Goal: Task Accomplishment & Management: Manage account settings

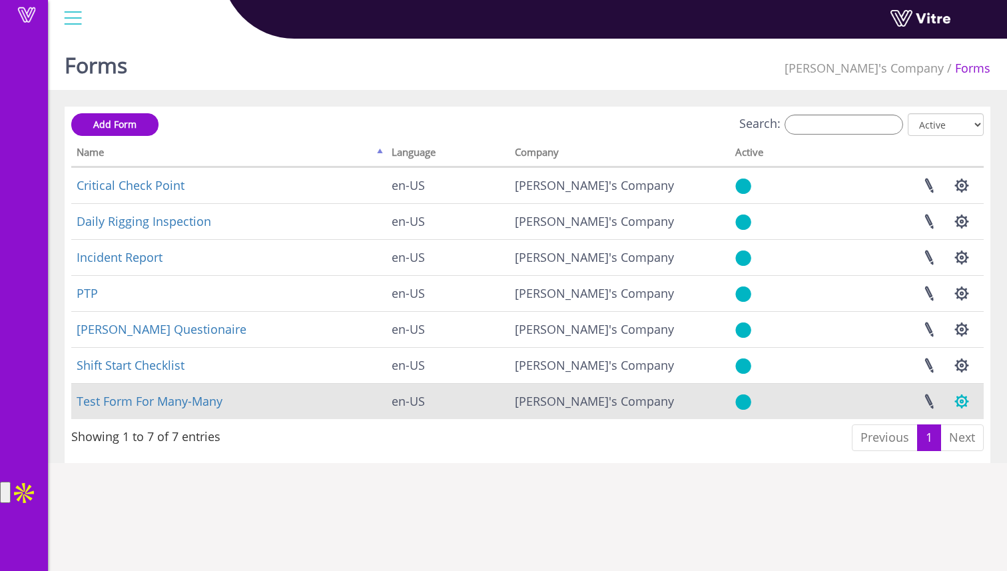
click at [959, 402] on button "button" at bounding box center [961, 400] width 33 height 35
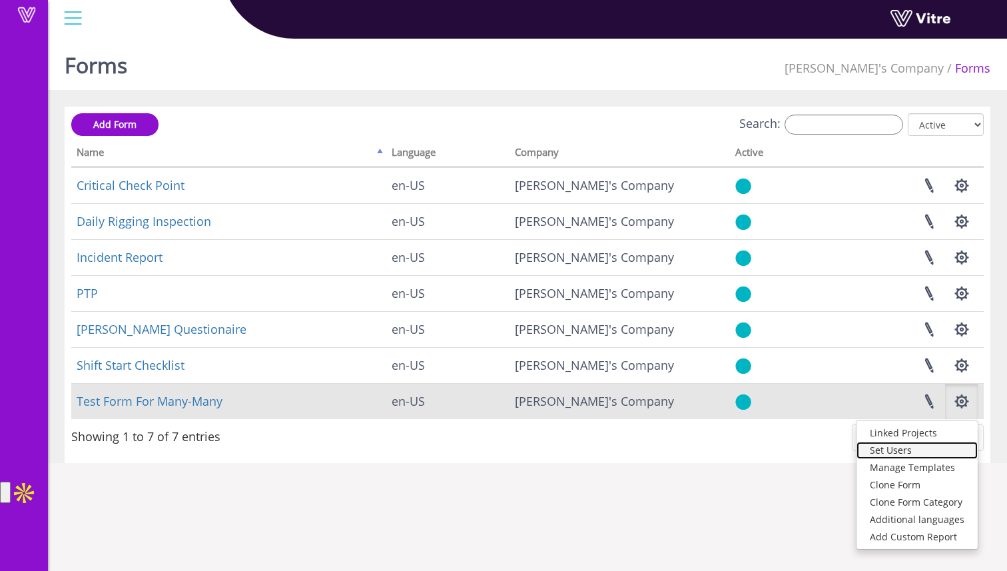
click at [952, 452] on link "Set Users" at bounding box center [916, 449] width 121 height 17
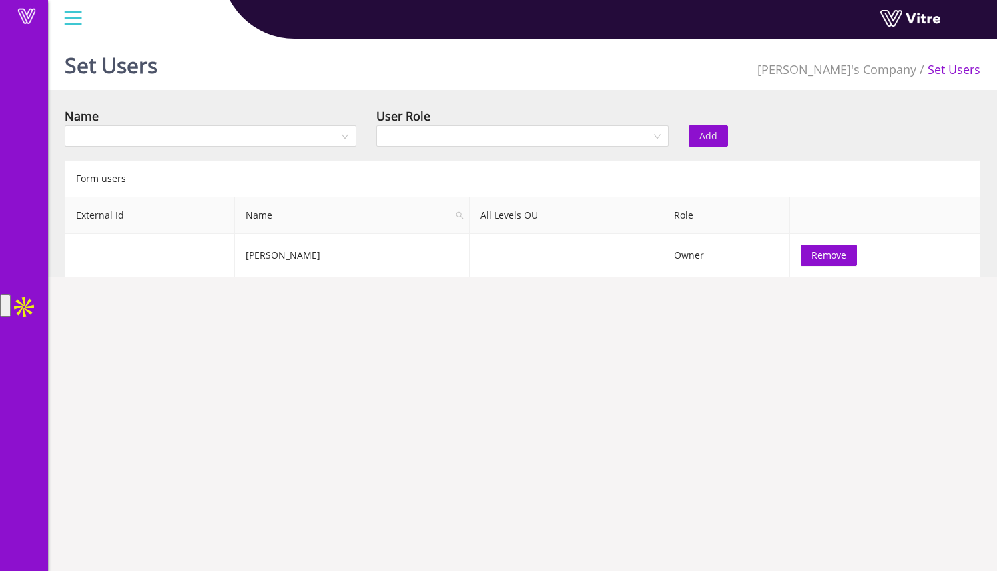
click at [232, 122] on div "Name" at bounding box center [211, 116] width 292 height 19
click at [232, 142] on input "search" at bounding box center [206, 136] width 266 height 20
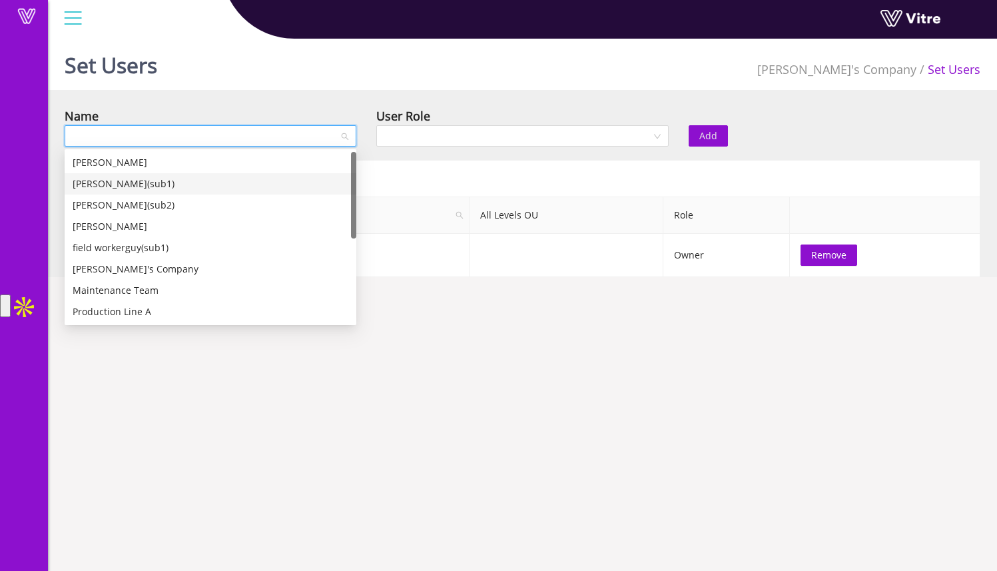
click at [234, 179] on div "Jim R. John(sub1)" at bounding box center [211, 183] width 276 height 15
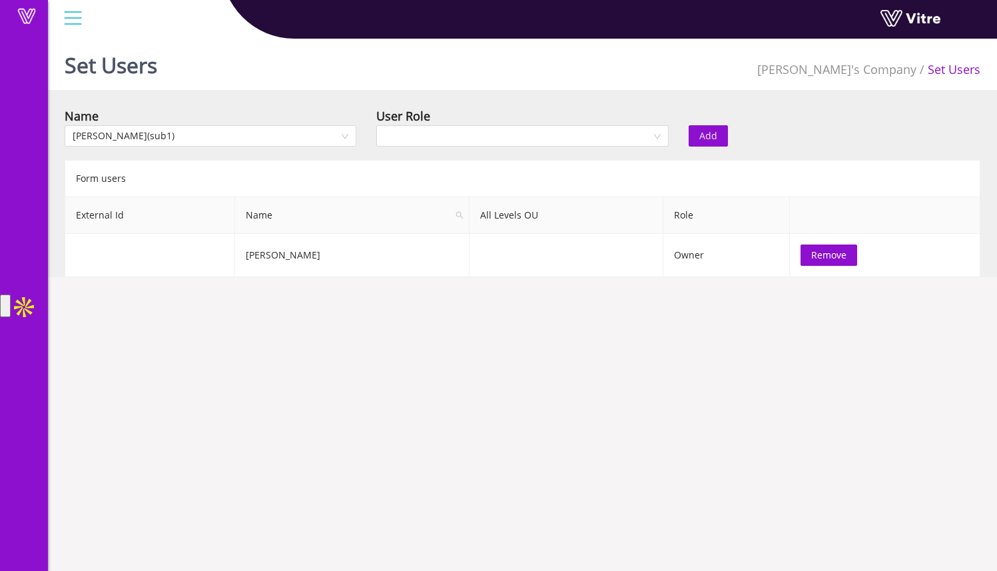
click at [459, 122] on div "User Role" at bounding box center [522, 116] width 292 height 19
click at [459, 139] on input "search" at bounding box center [517, 136] width 266 height 20
click at [456, 173] on div "Recipient" at bounding box center [522, 183] width 292 height 21
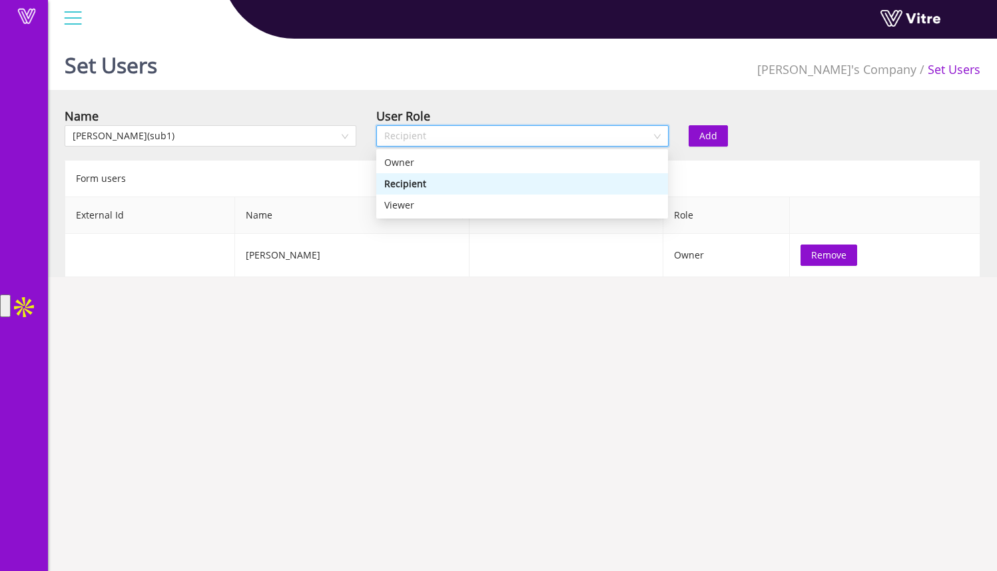
click at [471, 140] on span "Recipient" at bounding box center [522, 136] width 276 height 20
click at [465, 161] on div "Owner" at bounding box center [522, 162] width 276 height 15
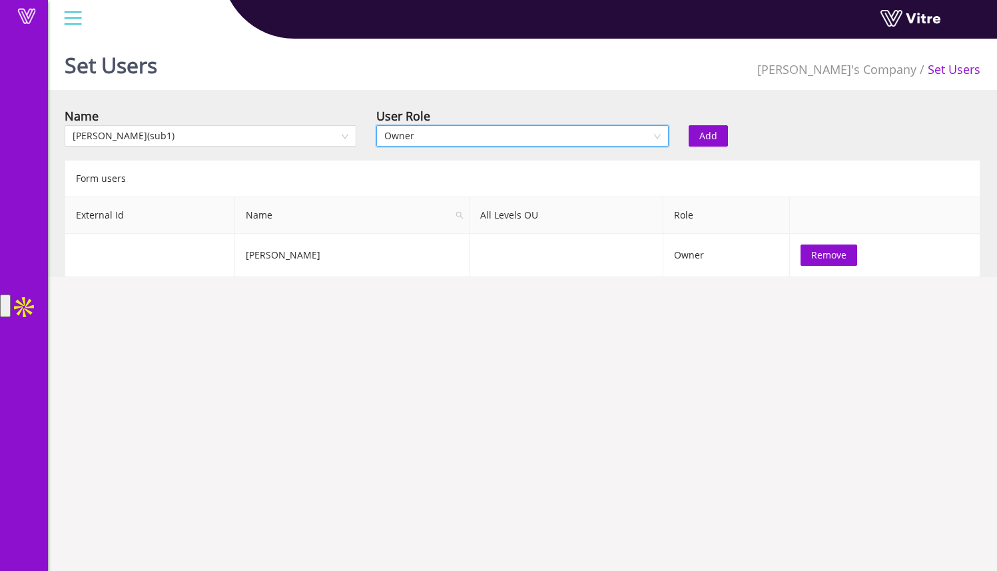
click at [574, 102] on div "Set Users Sam's Company Set Users Name Jim R. John(sub1) User Role Owner Owner …" at bounding box center [522, 155] width 949 height 244
click at [715, 139] on span "Add" at bounding box center [708, 135] width 18 height 15
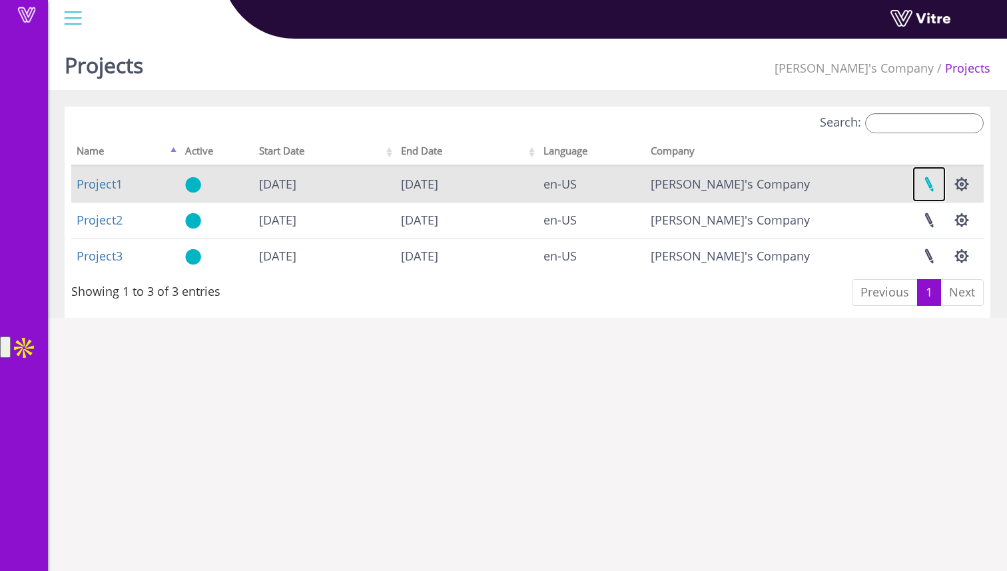
click at [934, 186] on link at bounding box center [928, 183] width 33 height 35
